Goal: Task Accomplishment & Management: Manage account settings

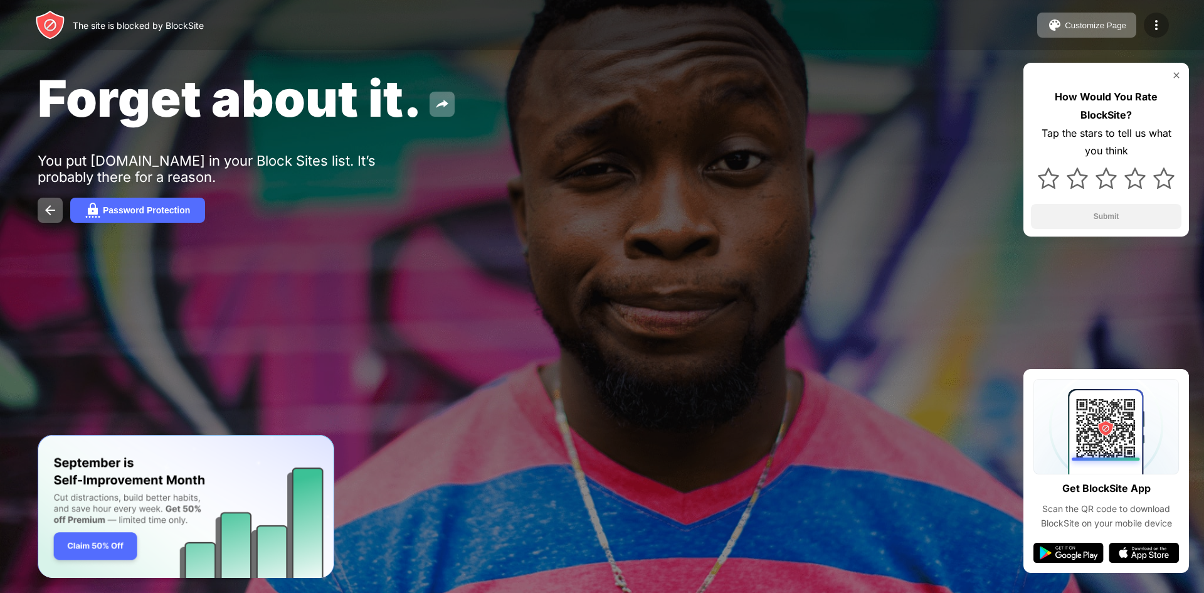
click at [1147, 24] on div at bounding box center [1156, 25] width 25 height 25
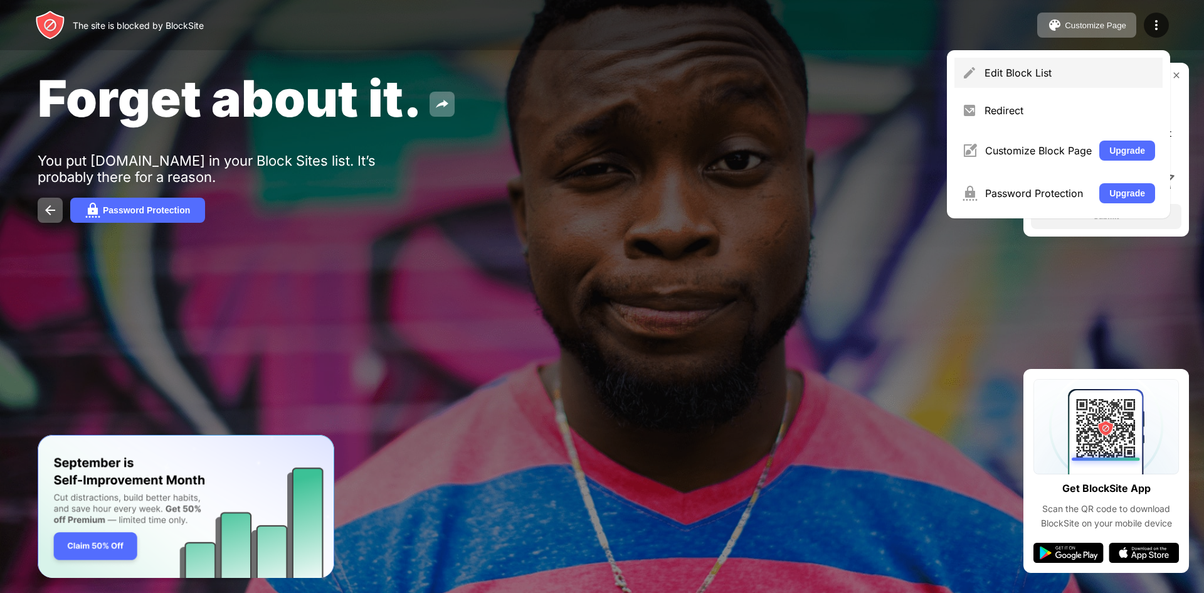
click at [1029, 78] on div "Edit Block List" at bounding box center [1070, 72] width 171 height 13
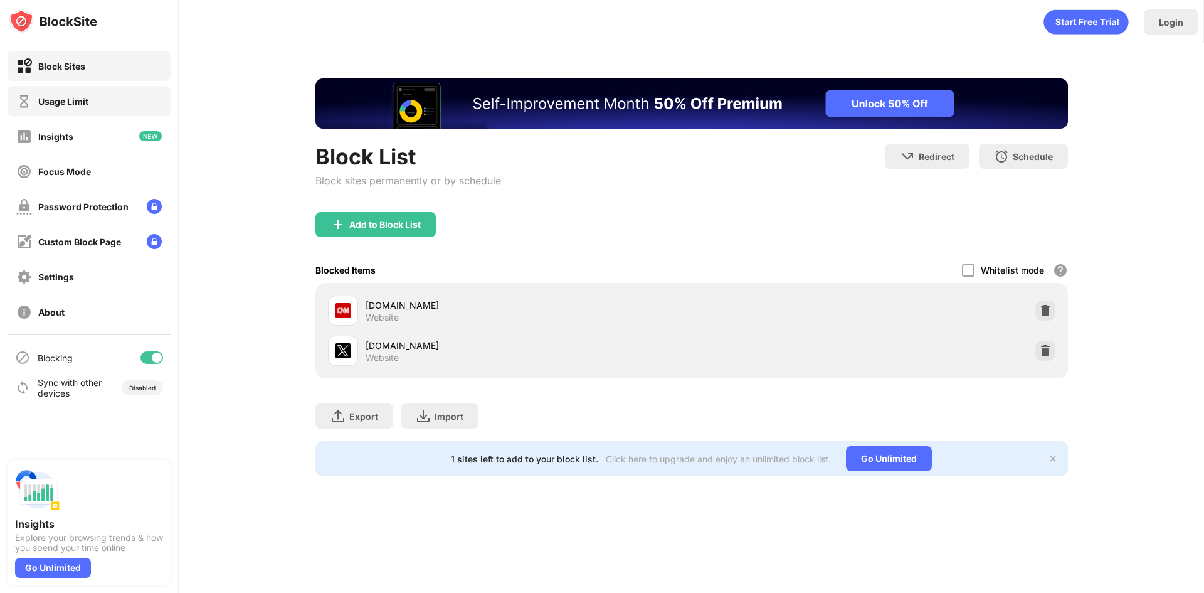
click at [85, 99] on div "Usage Limit" at bounding box center [63, 101] width 50 height 11
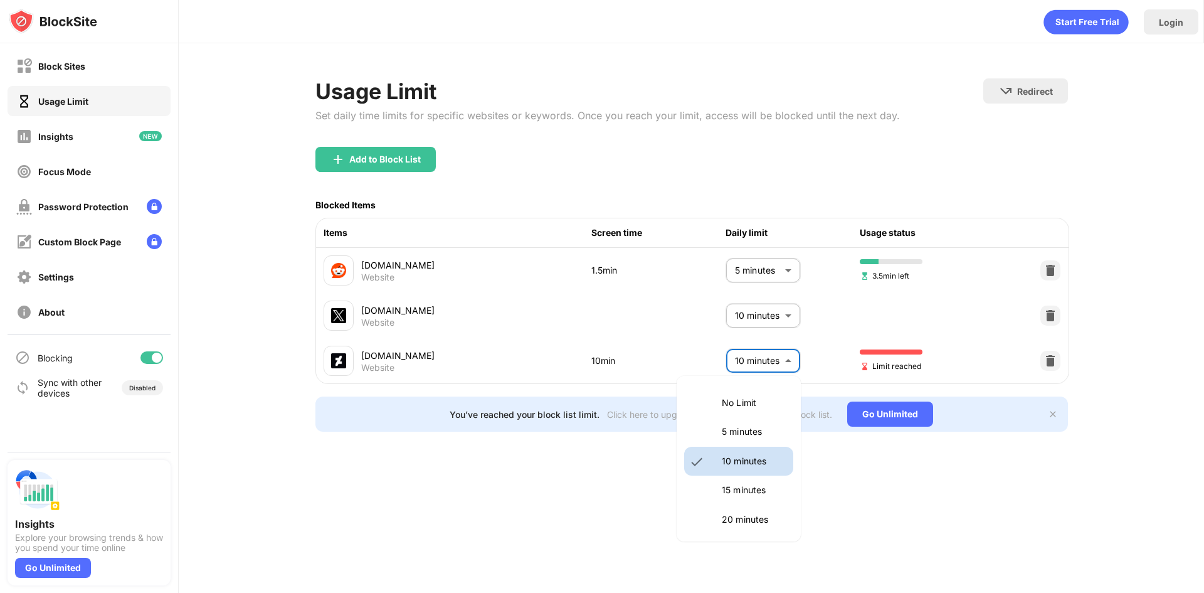
click at [777, 350] on body "Block Sites Usage Limit Insights Focus Mode Password Protection Custom Block Pa…" at bounding box center [602, 296] width 1204 height 593
drag, startPoint x: 738, startPoint y: 474, endPoint x: 741, endPoint y: 484, distance: 9.9
click at [741, 484] on li "15 minutes" at bounding box center [738, 489] width 109 height 29
type input "**"
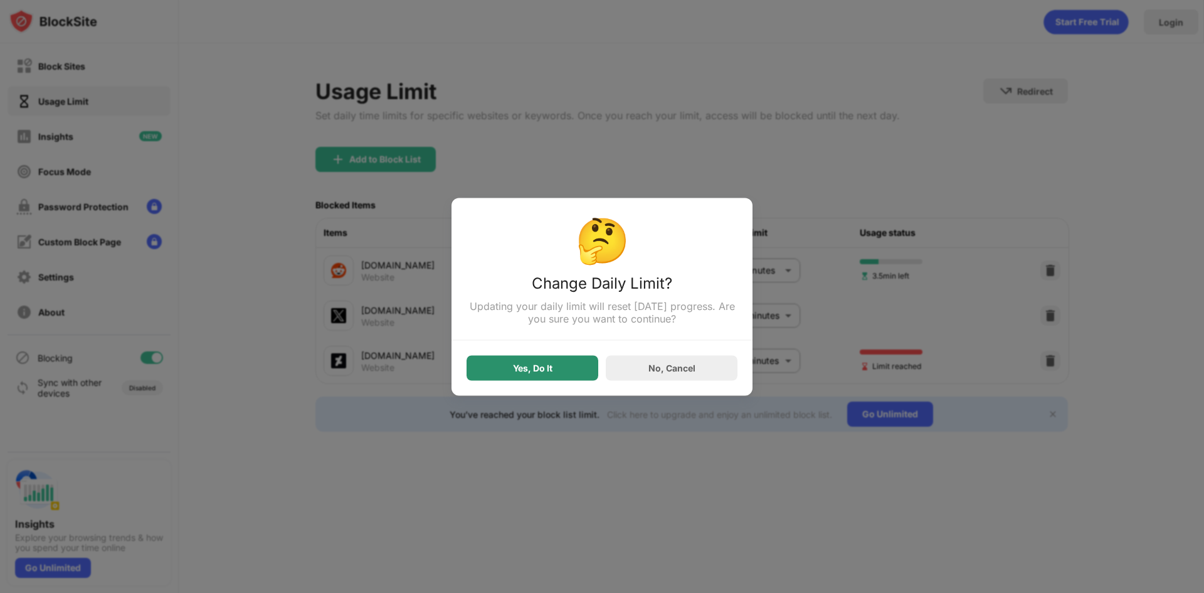
click at [551, 378] on div "Yes, Do It" at bounding box center [533, 367] width 132 height 25
